Goal: Task Accomplishment & Management: Manage account settings

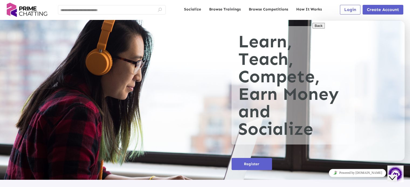
click at [395, 177] on icon "Close Chat This icon closes the chat window." at bounding box center [392, 178] width 6 height 6
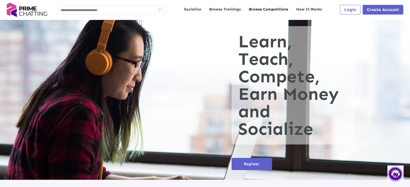
click at [271, 8] on link "Browse Competitions" at bounding box center [268, 9] width 39 height 5
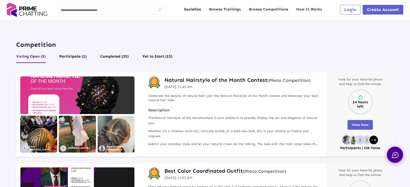
click at [201, 12] on link "Socialize" at bounding box center [192, 9] width 17 height 5
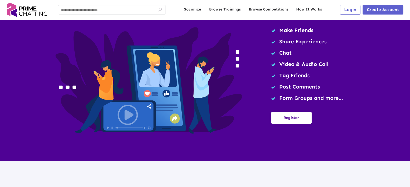
scroll to position [527, 0]
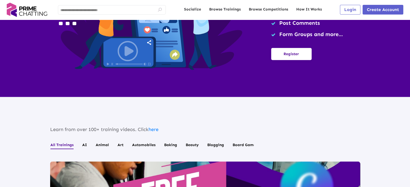
click at [343, 10] on button "Login" at bounding box center [350, 10] width 20 height 10
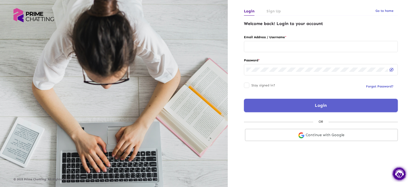
type input "**********"
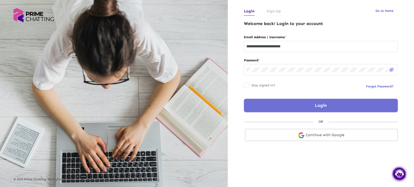
click at [269, 107] on button "Login" at bounding box center [321, 105] width 154 height 13
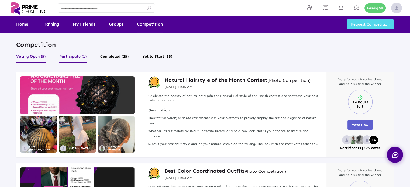
click at [72, 60] on button "Participate (1)" at bounding box center [72, 58] width 27 height 10
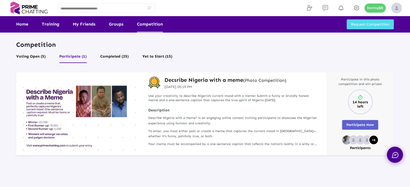
click at [110, 59] on button "Completed (25)" at bounding box center [114, 58] width 29 height 10
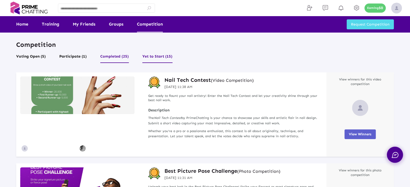
click at [156, 56] on button "Yet to Start (15)" at bounding box center [157, 58] width 30 height 10
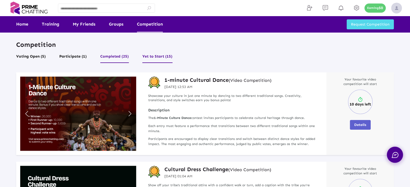
click at [108, 56] on button "Completed (25)" at bounding box center [114, 58] width 29 height 10
